Goal: Check status: Check status

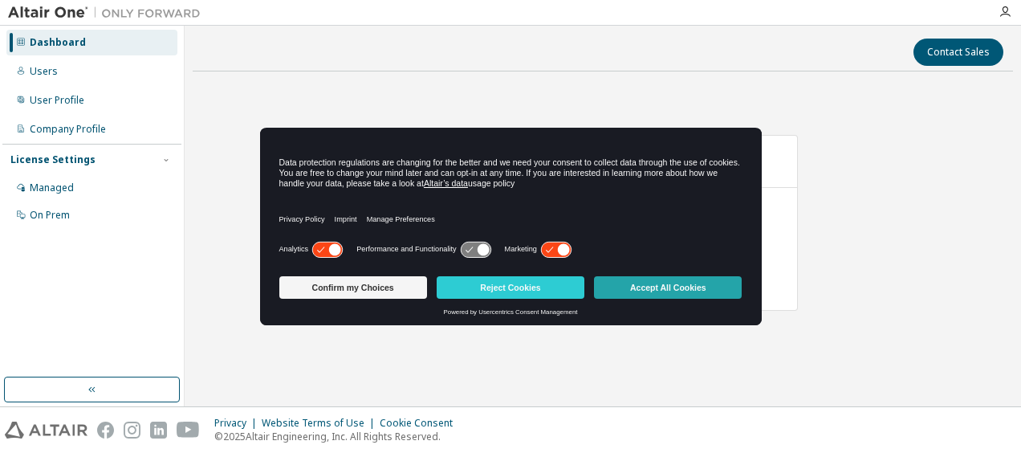
click at [651, 290] on button "Accept All Cookies" at bounding box center [668, 287] width 148 height 22
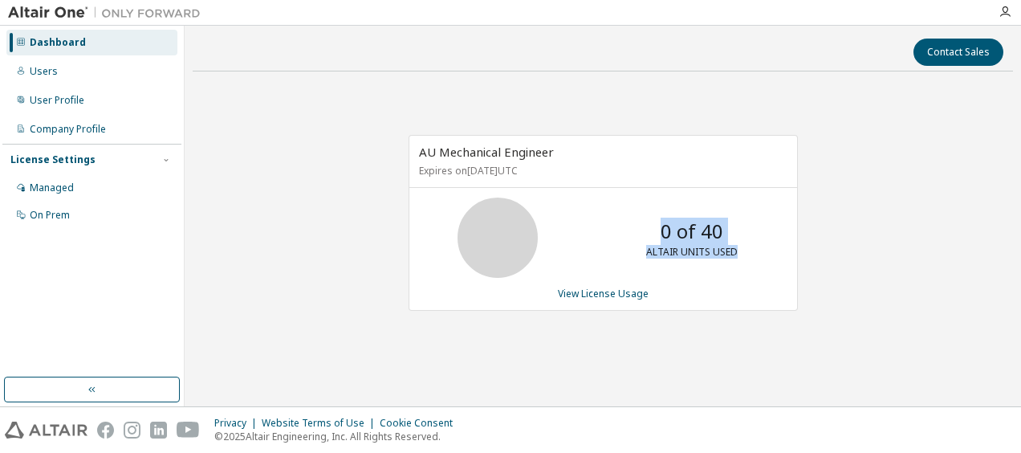
drag, startPoint x: 661, startPoint y: 230, endPoint x: 738, endPoint y: 247, distance: 79.1
click at [738, 247] on div "0 of 40 ALTAIR UNITS USED" at bounding box center [692, 238] width 128 height 80
drag, startPoint x: 540, startPoint y: 169, endPoint x: 392, endPoint y: 164, distance: 147.8
click at [393, 164] on div "AU Mechanical Engineer Expires on [DATE] UTC 0 of 40 ALTAIR UNITS USED View Lic…" at bounding box center [596, 231] width 406 height 193
drag, startPoint x: 392, startPoint y: 164, endPoint x: 528, endPoint y: 180, distance: 136.7
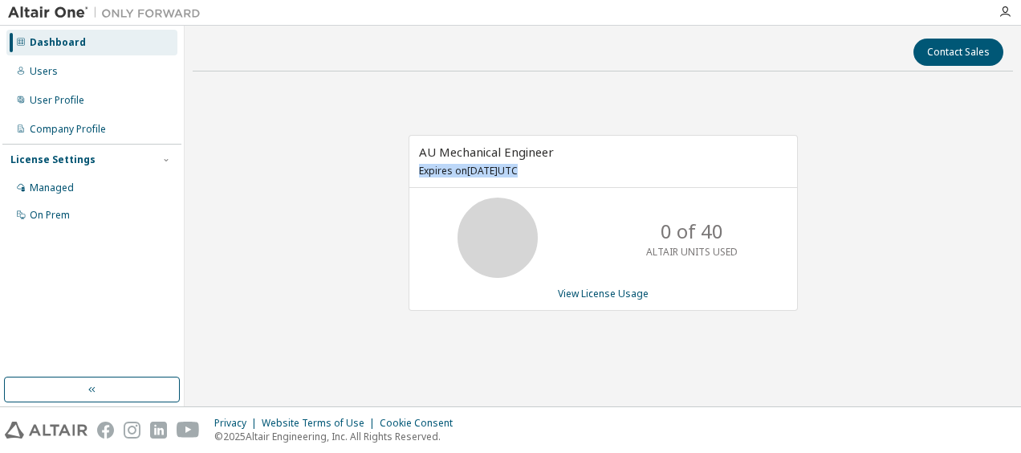
click at [528, 180] on div "AU Mechanical Engineer Expires on [DATE] UTC" at bounding box center [604, 162] width 388 height 52
